Goal: Browse casually: Explore the website without a specific task or goal

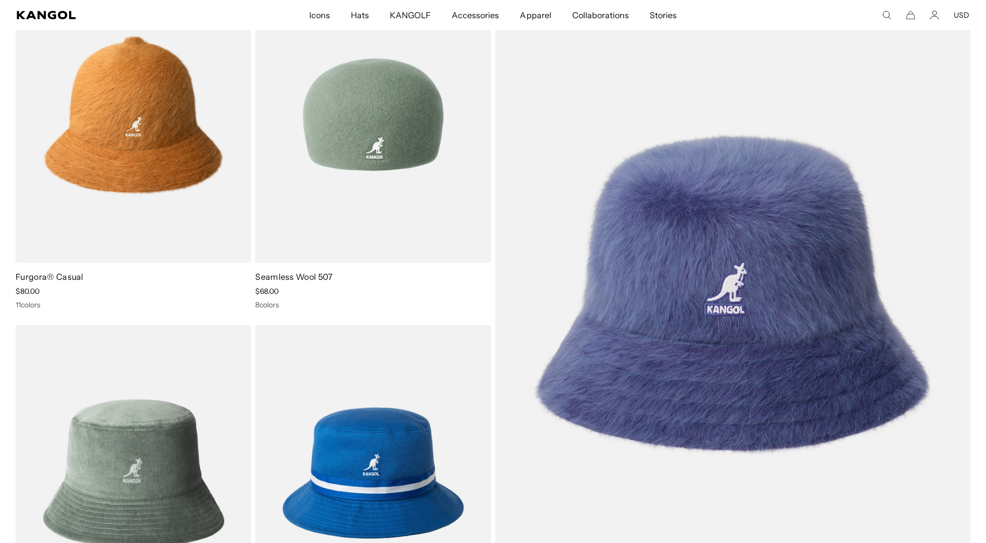
scroll to position [0, 214]
click at [383, 151] on img at bounding box center [372, 115] width 235 height 296
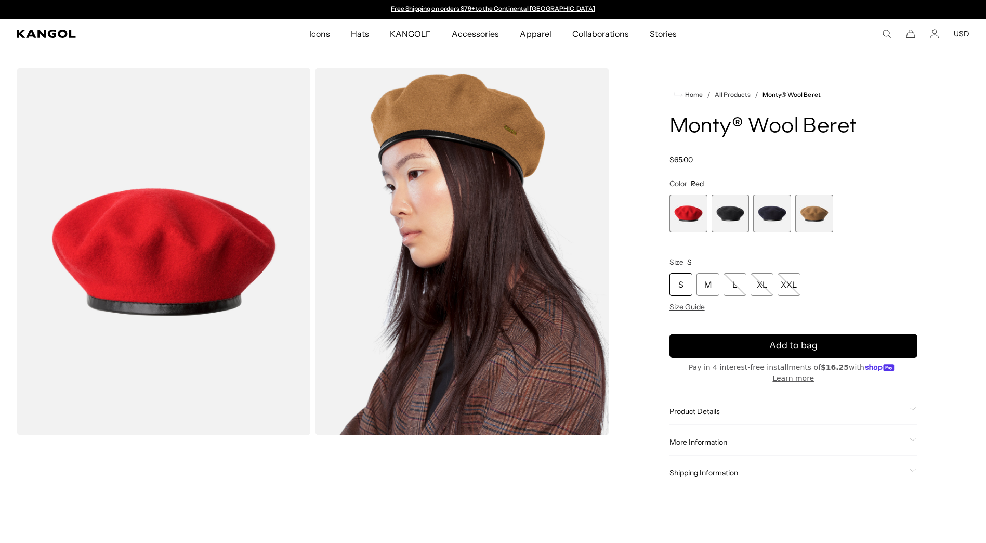
click at [815, 214] on span "4 of 4" at bounding box center [814, 213] width 38 height 38
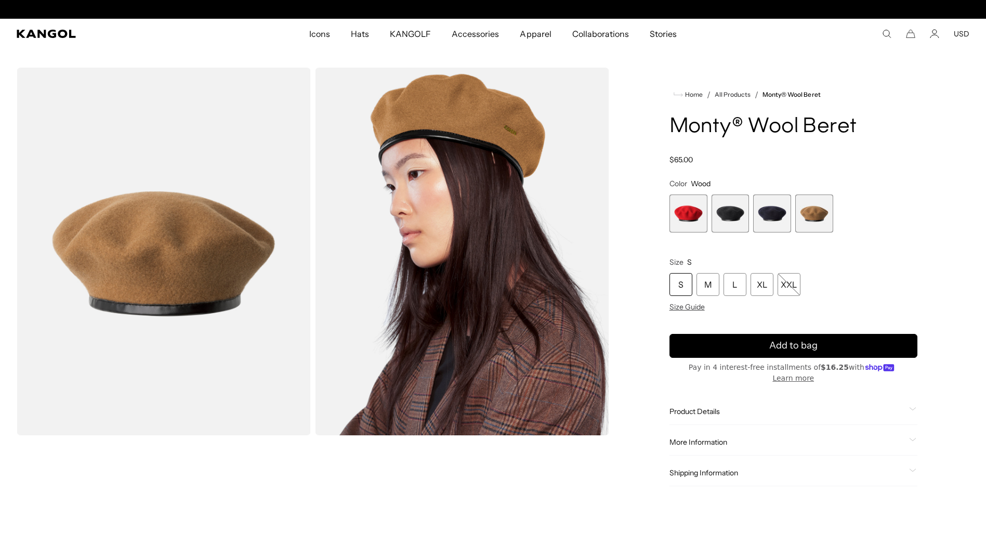
scroll to position [0, 214]
click at [759, 285] on div "XL" at bounding box center [762, 284] width 23 height 23
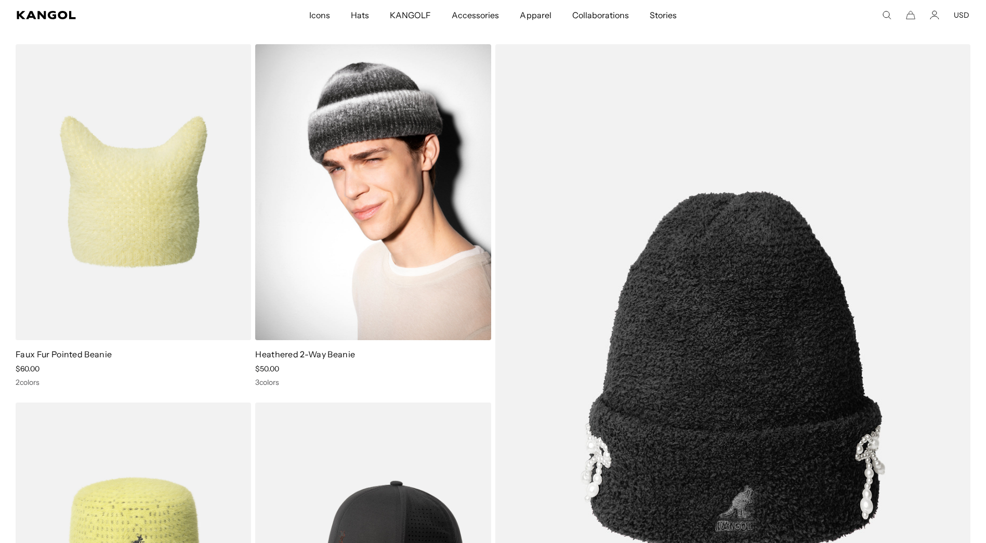
scroll to position [0, 214]
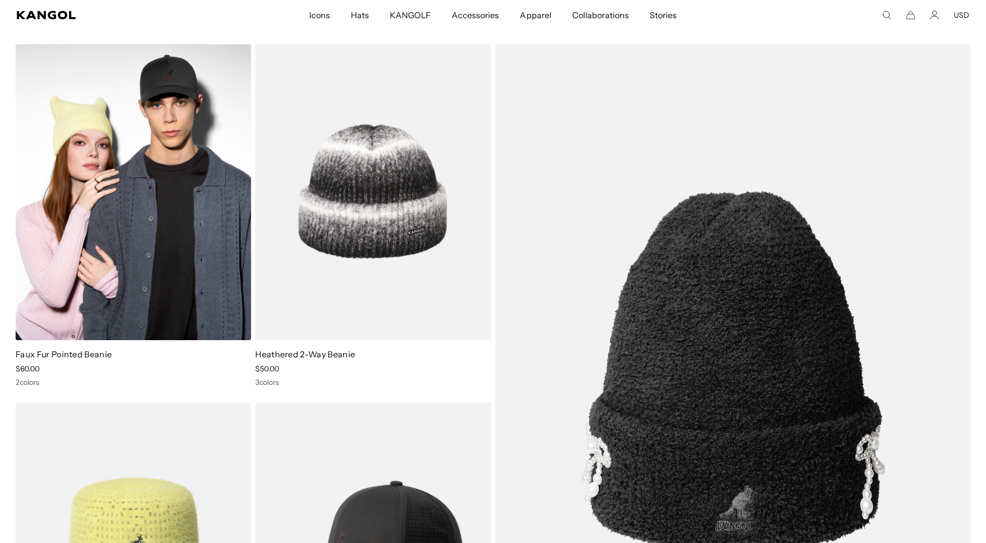
click at [77, 214] on img at bounding box center [133, 192] width 235 height 296
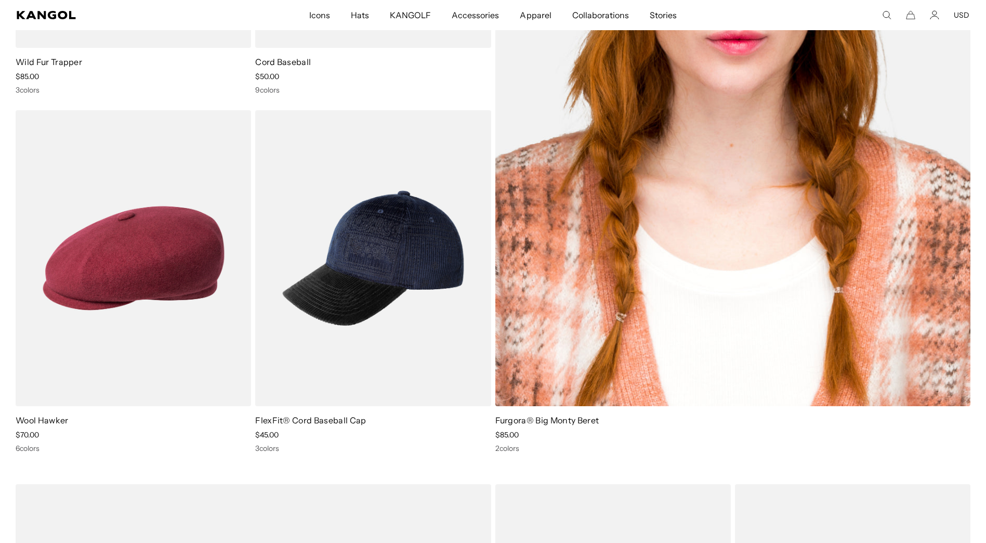
click at [742, 90] on img at bounding box center [733, 79] width 476 height 654
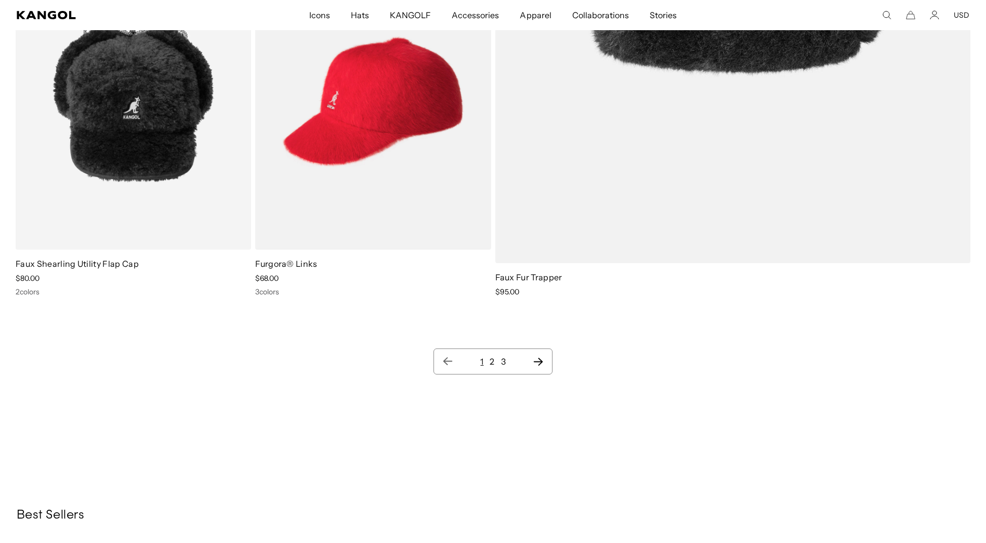
scroll to position [13672, 0]
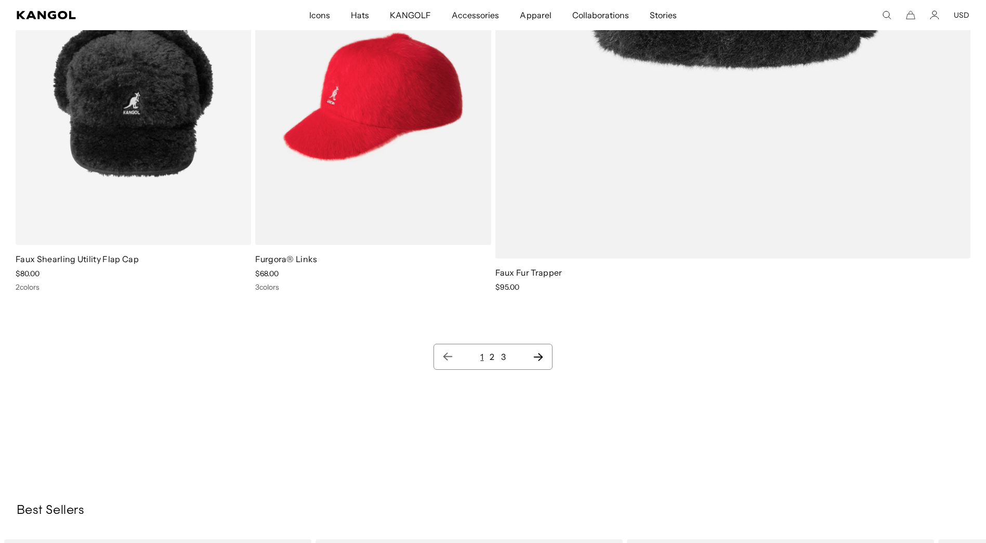
click at [494, 358] on link "2" at bounding box center [492, 356] width 5 height 10
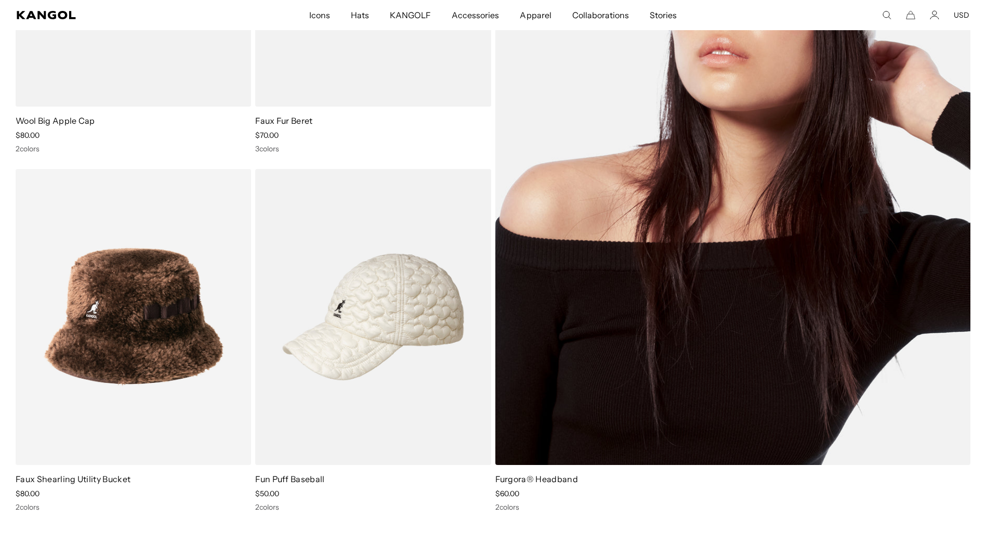
scroll to position [312, 0]
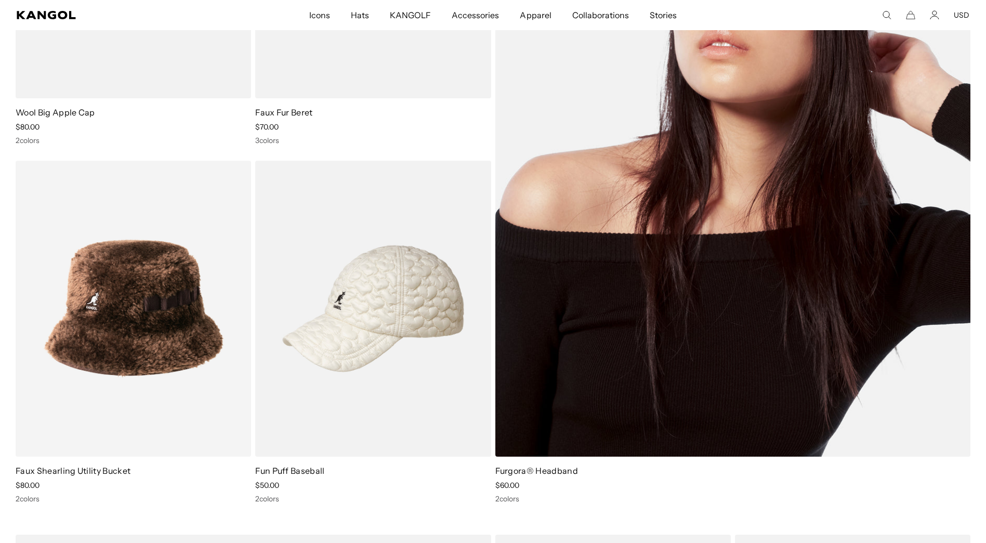
click at [782, 363] on img at bounding box center [733, 129] width 476 height 654
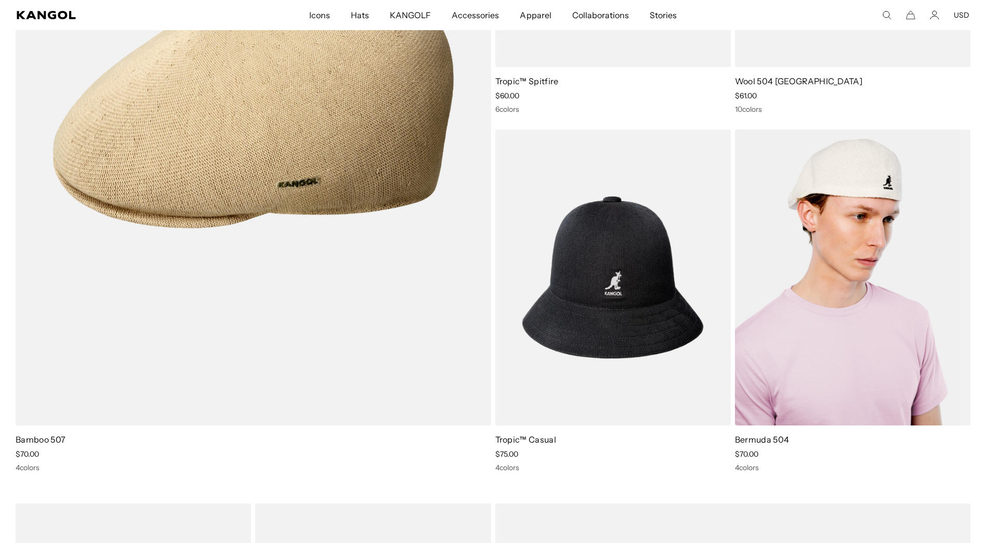
click at [794, 370] on img at bounding box center [852, 277] width 235 height 296
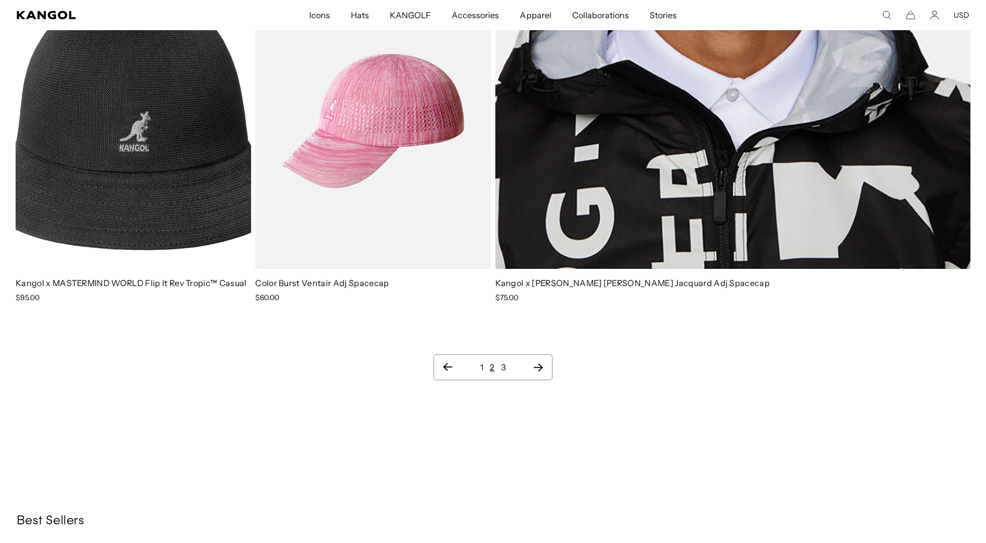
scroll to position [13672, 0]
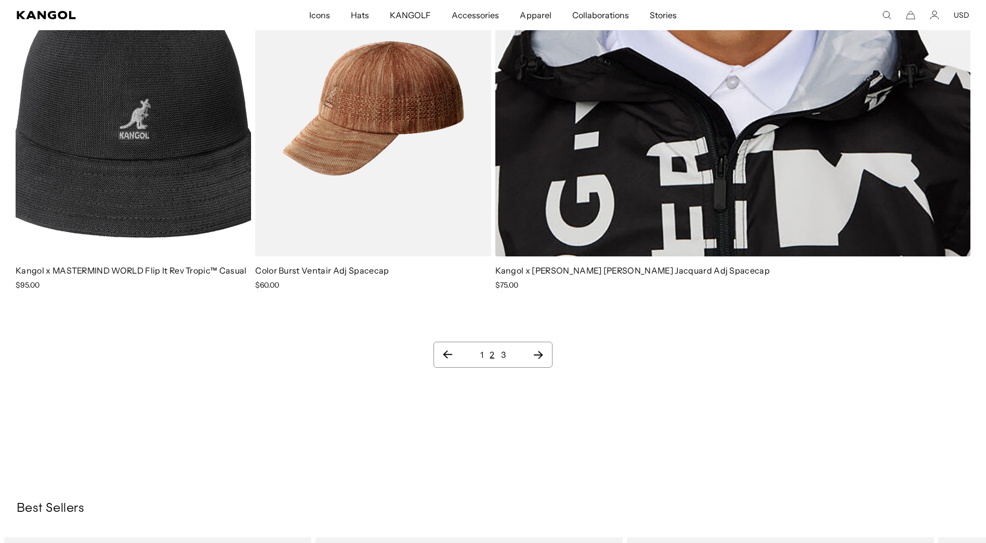
click at [503, 349] on link "3" at bounding box center [503, 354] width 5 height 10
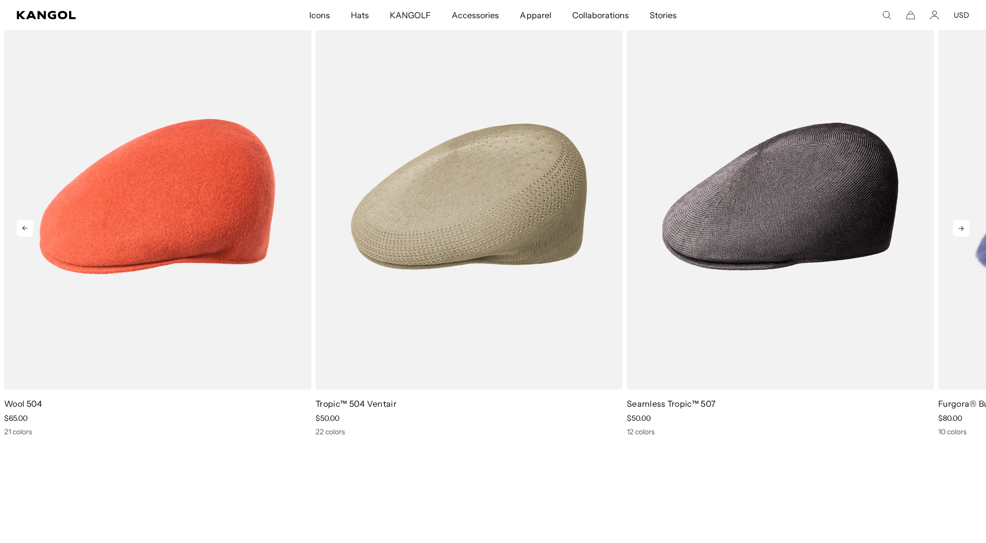
click at [964, 226] on icon at bounding box center [961, 228] width 5 height 5
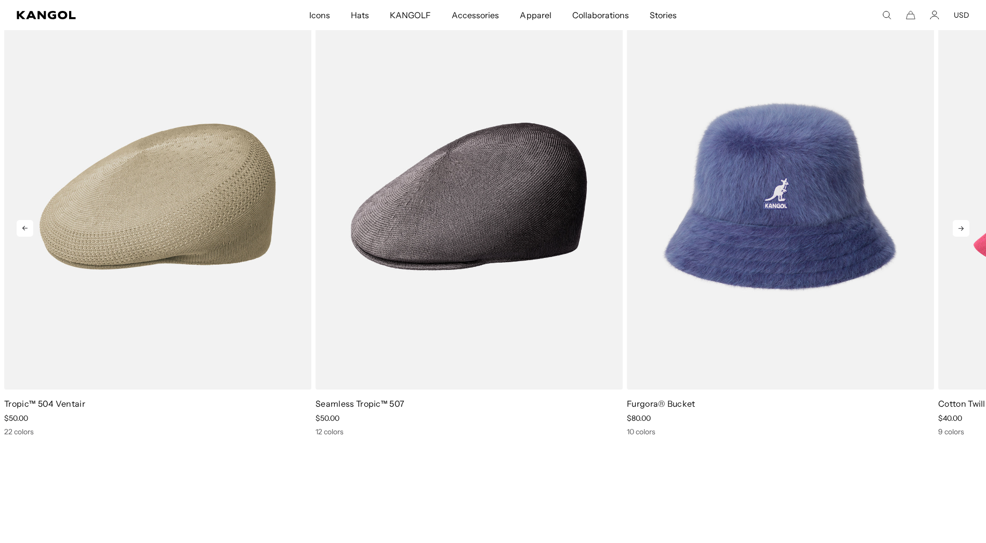
click at [963, 226] on icon at bounding box center [961, 228] width 5 height 5
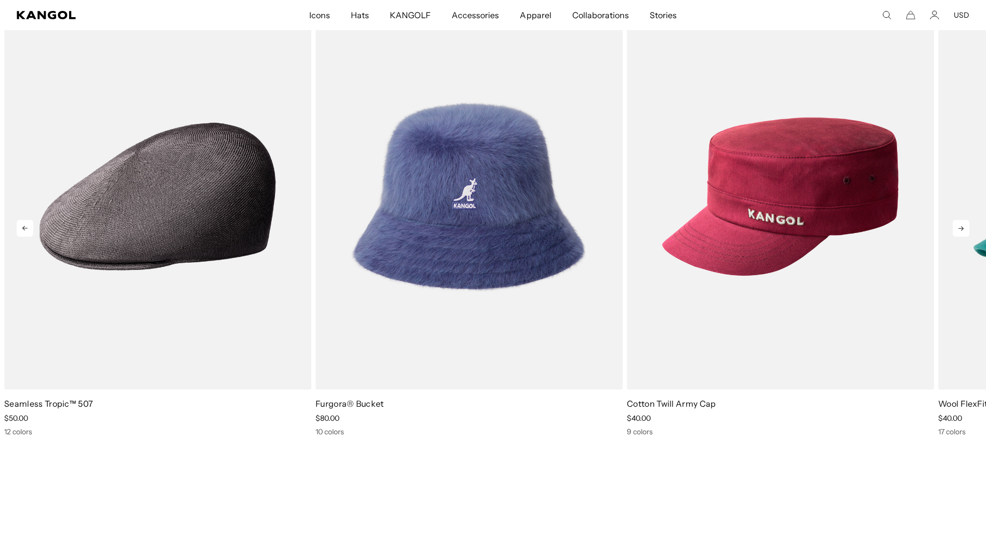
click at [963, 226] on icon at bounding box center [961, 228] width 5 height 5
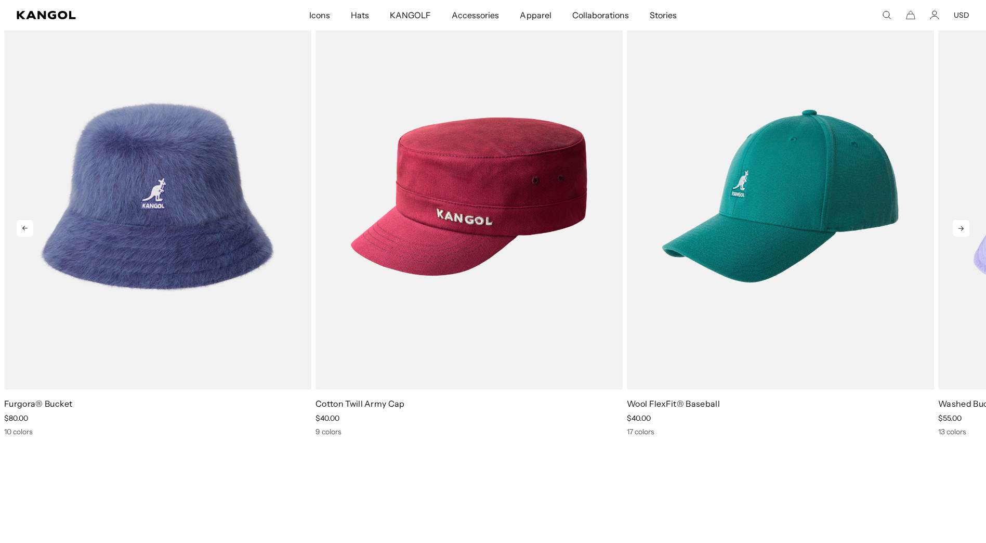
click at [963, 226] on icon at bounding box center [961, 228] width 5 height 5
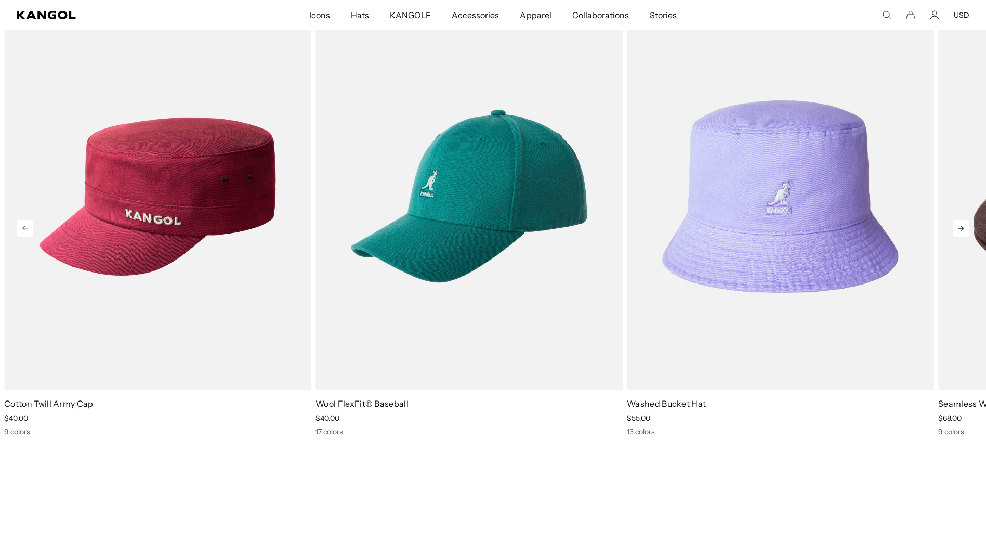
click at [963, 226] on icon at bounding box center [961, 228] width 5 height 5
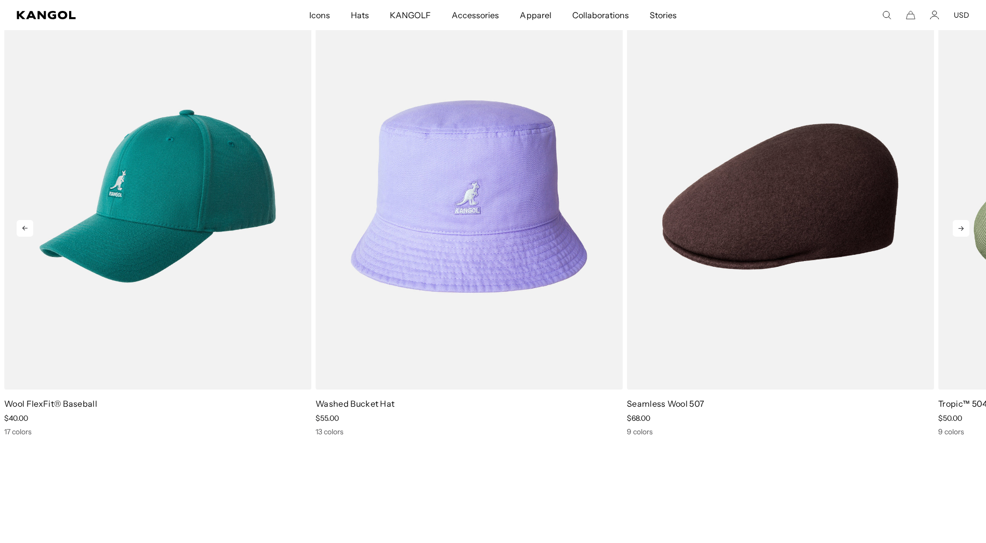
click at [963, 226] on icon at bounding box center [961, 228] width 5 height 5
